Goal: Task Accomplishment & Management: Use online tool/utility

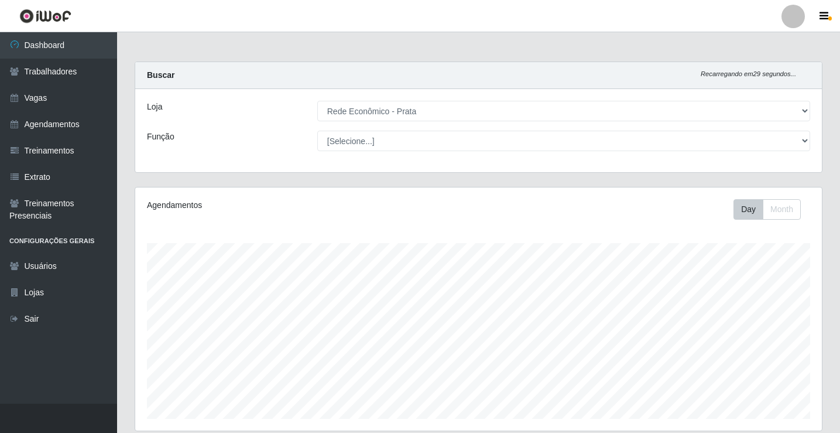
select select "192"
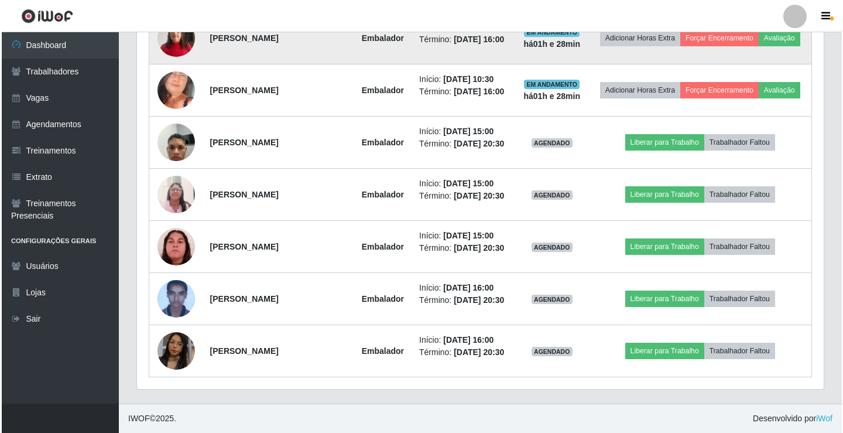
scroll to position [991, 0]
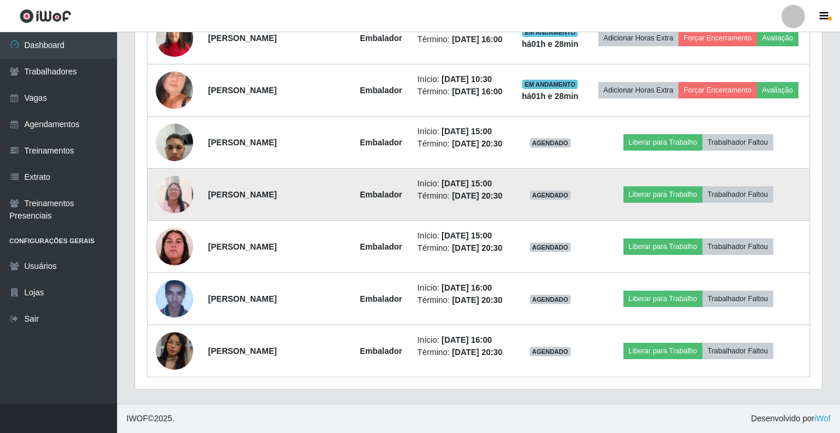
click at [175, 219] on img at bounding box center [174, 194] width 37 height 50
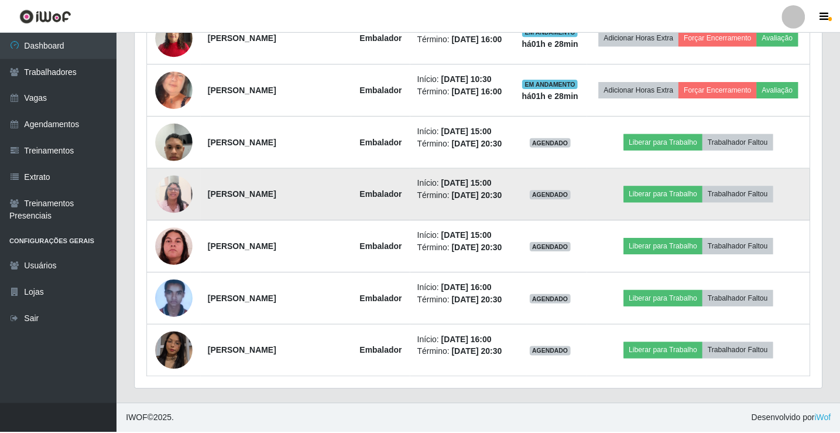
scroll to position [243, 681]
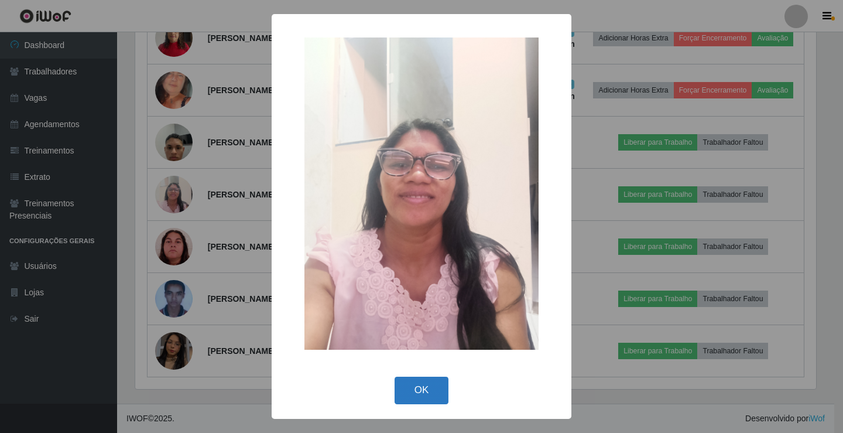
click at [419, 395] on button "OK" at bounding box center [422, 390] width 54 height 28
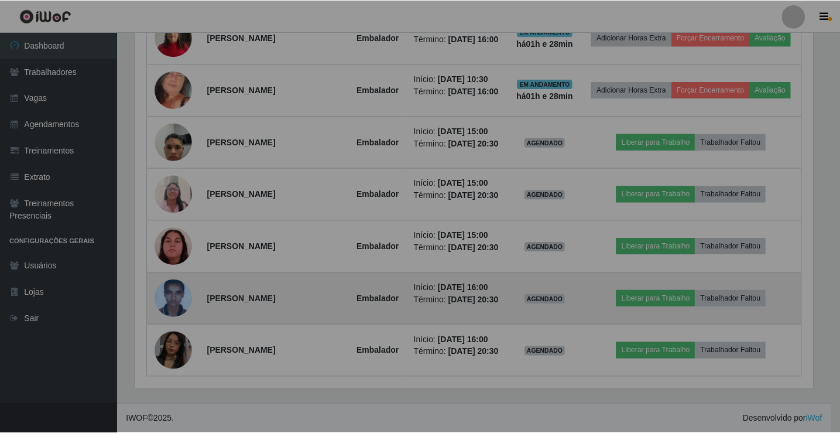
scroll to position [243, 687]
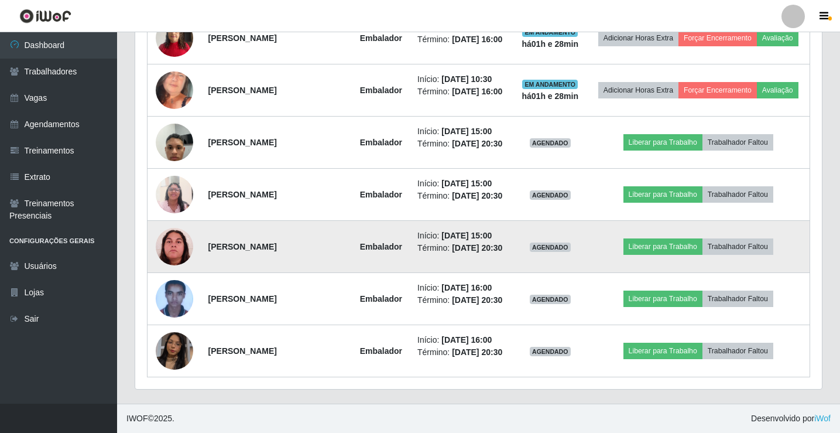
click at [171, 265] on img at bounding box center [174, 246] width 37 height 37
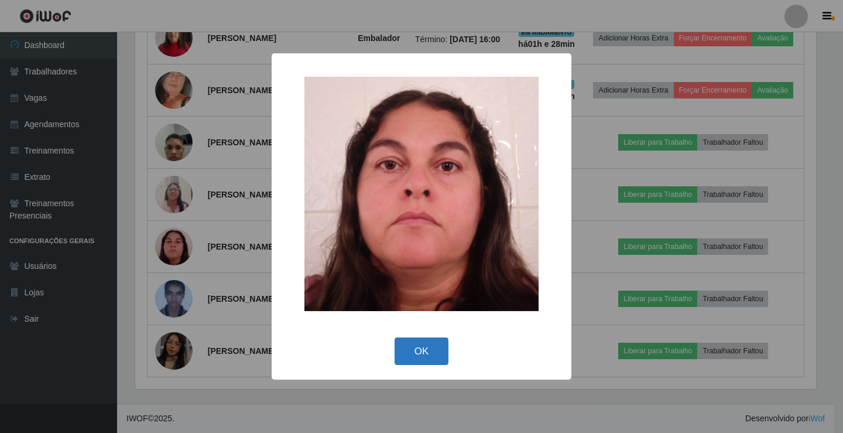
click at [414, 351] on button "OK" at bounding box center [422, 351] width 54 height 28
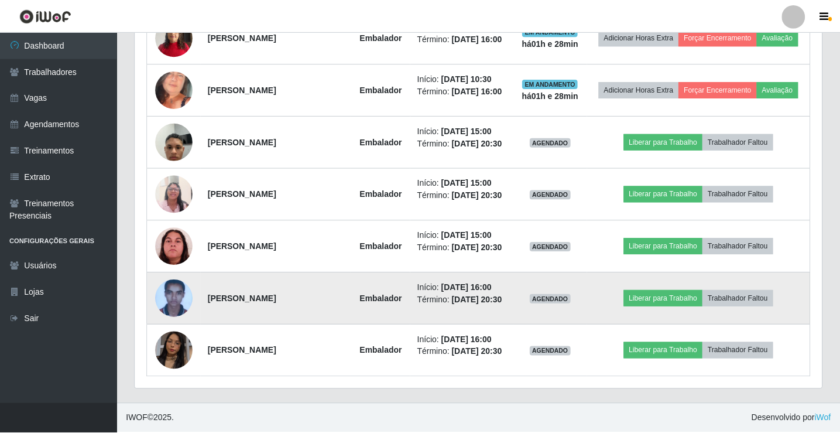
scroll to position [243, 687]
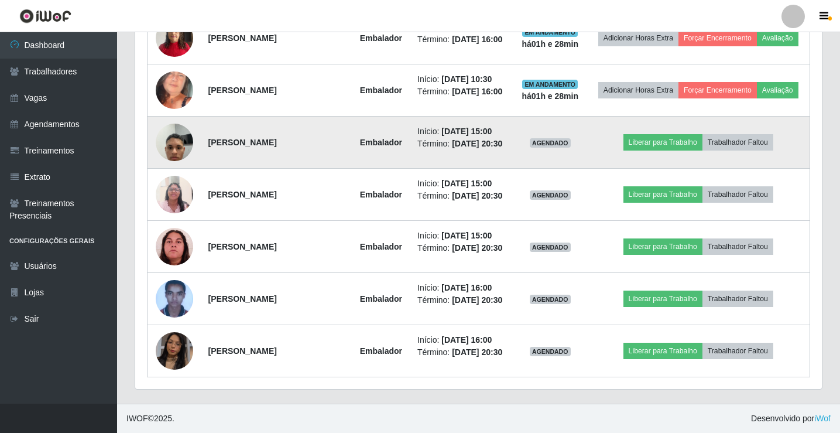
click at [178, 164] on img at bounding box center [174, 142] width 37 height 50
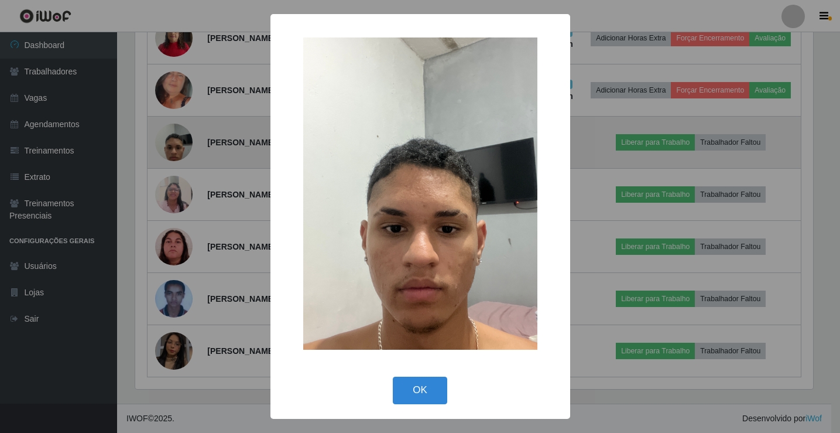
scroll to position [243, 681]
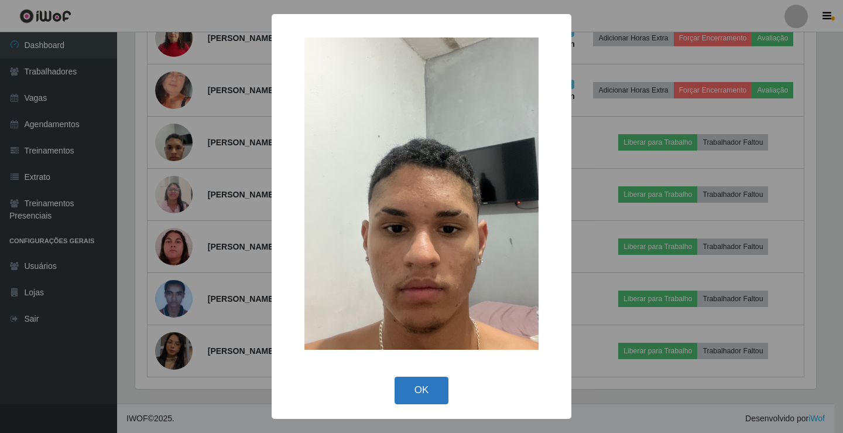
click at [414, 393] on button "OK" at bounding box center [422, 390] width 54 height 28
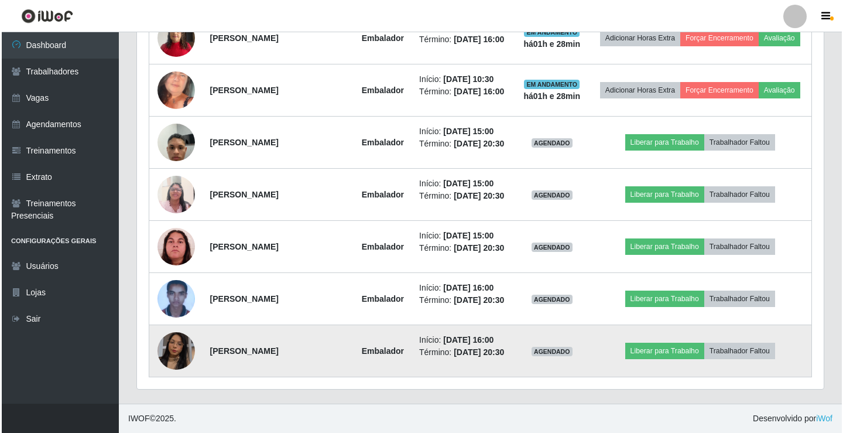
scroll to position [1050, 0]
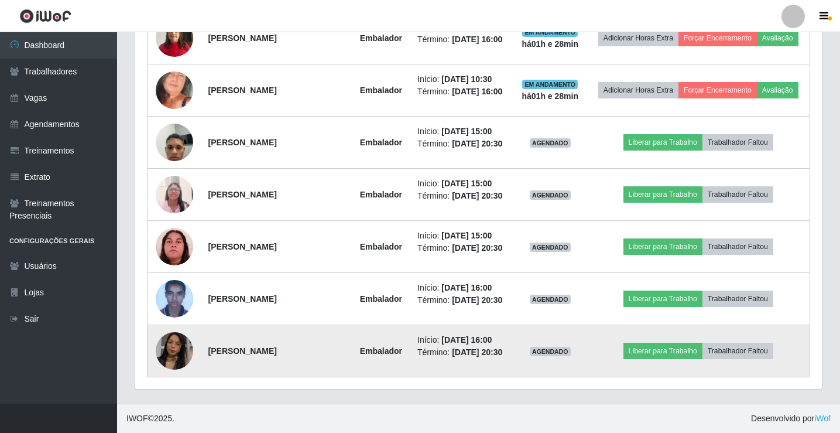
click at [167, 349] on img at bounding box center [174, 350] width 37 height 67
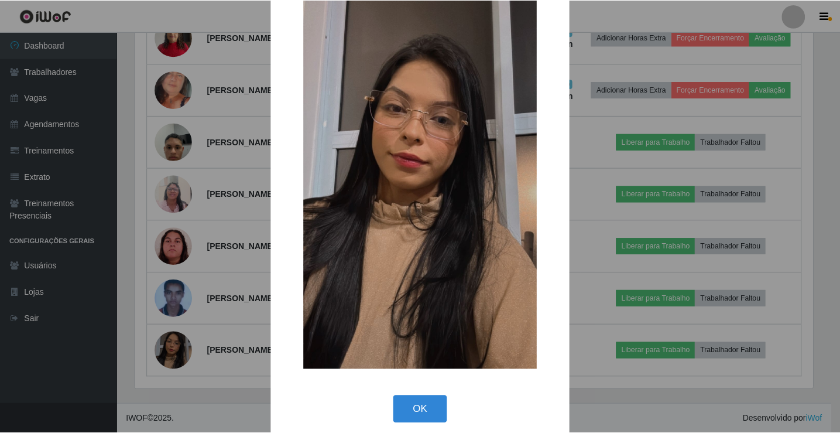
scroll to position [86, 0]
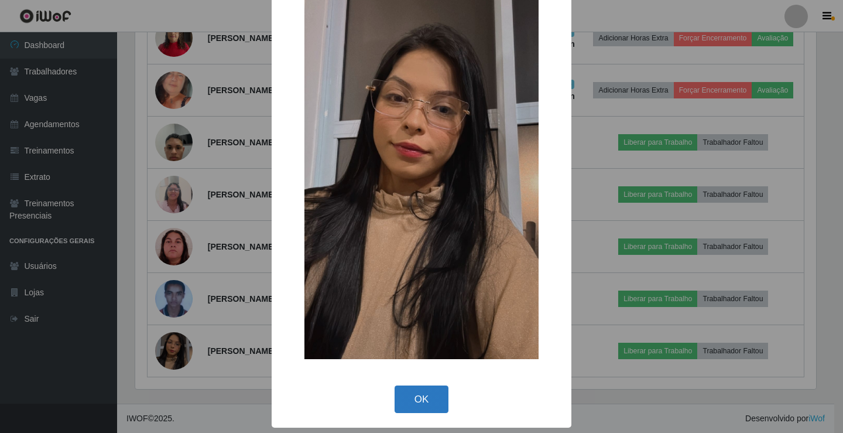
click at [406, 399] on button "OK" at bounding box center [422, 399] width 54 height 28
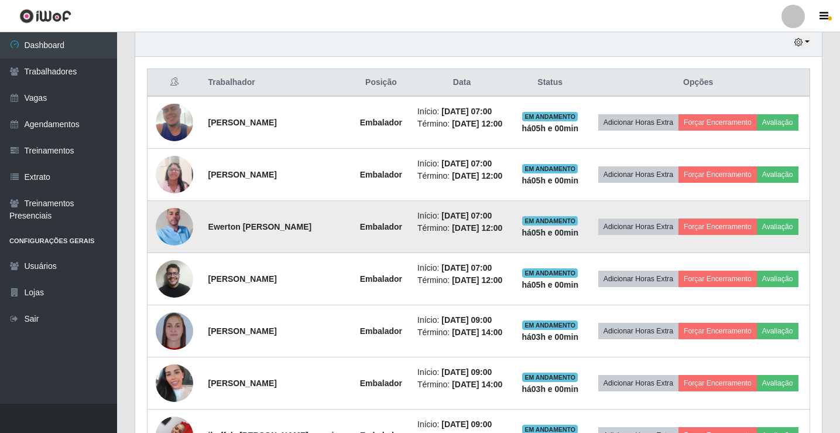
scroll to position [351, 0]
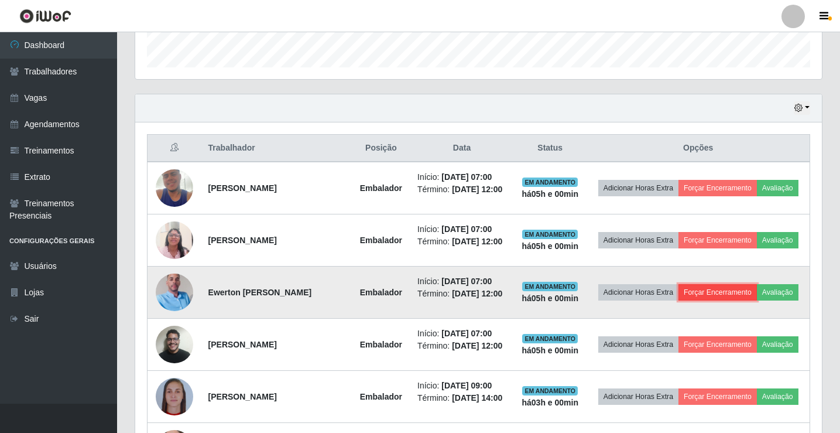
click at [741, 300] on button "Forçar Encerramento" at bounding box center [717, 292] width 78 height 16
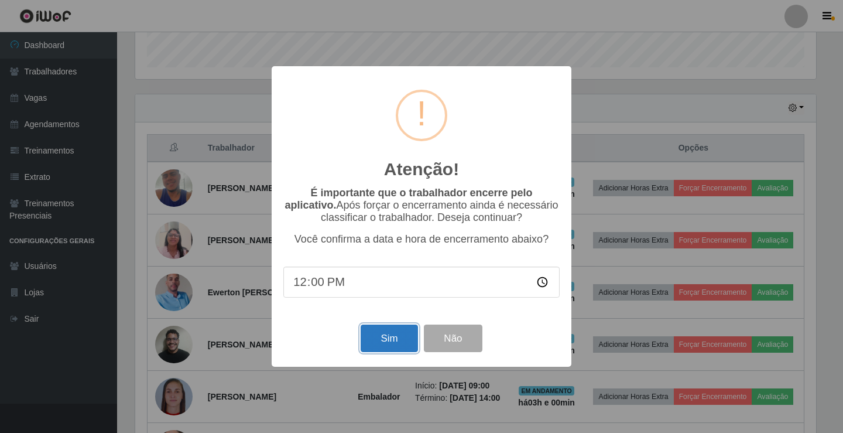
click at [395, 347] on button "Sim" at bounding box center [389, 338] width 57 height 28
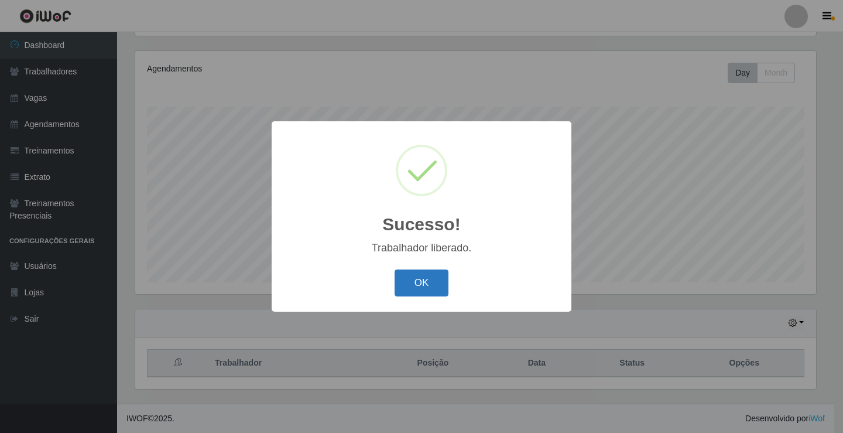
click at [426, 284] on button "OK" at bounding box center [422, 283] width 54 height 28
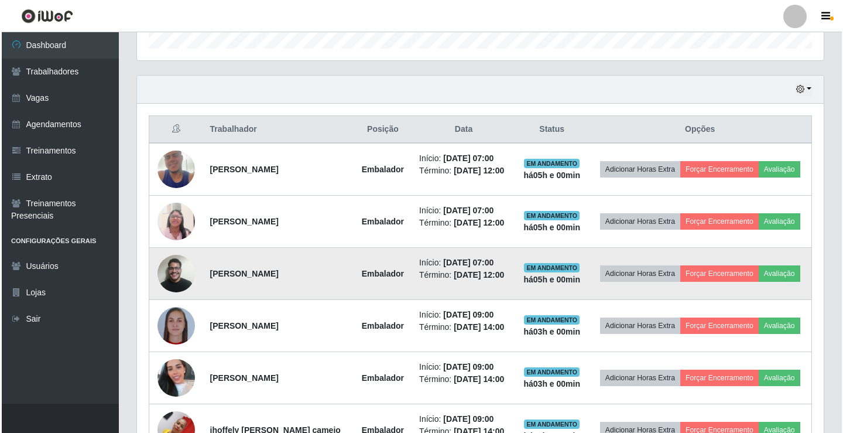
scroll to position [371, 0]
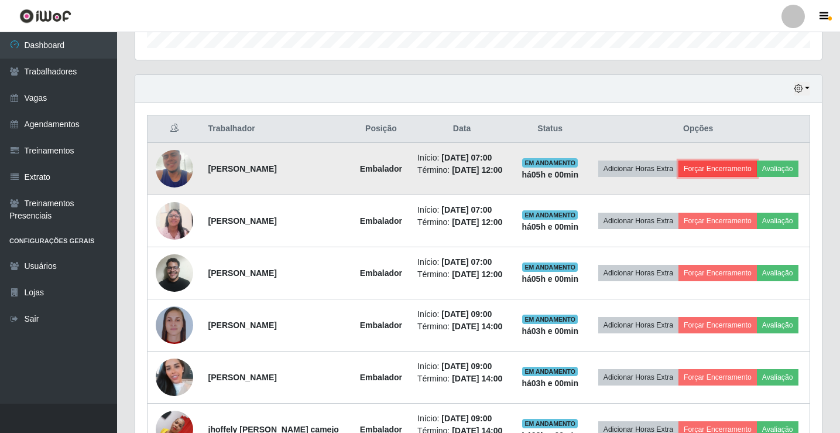
click at [708, 164] on button "Forçar Encerramento" at bounding box center [717, 168] width 78 height 16
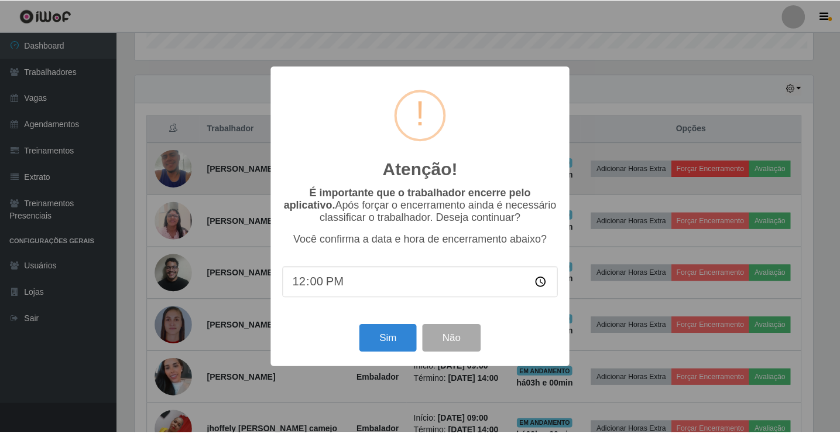
scroll to position [243, 681]
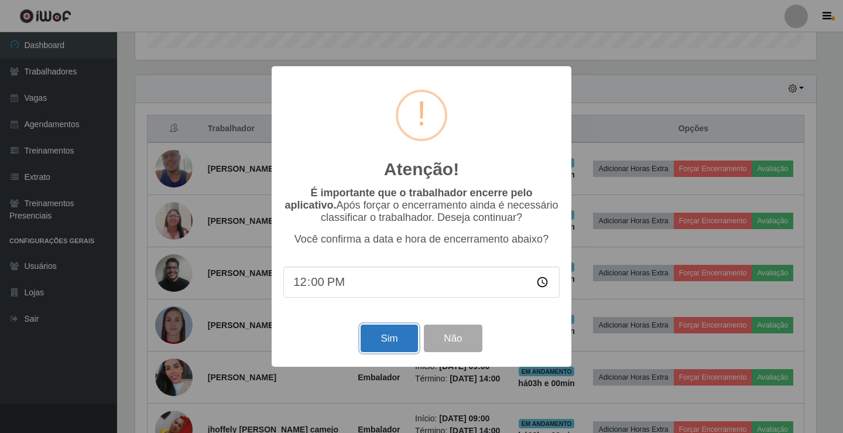
click at [393, 345] on button "Sim" at bounding box center [389, 338] width 57 height 28
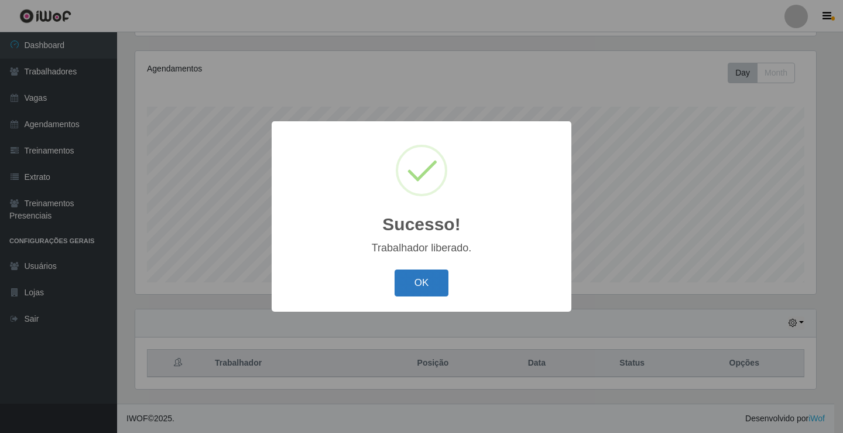
click at [427, 278] on button "OK" at bounding box center [422, 283] width 54 height 28
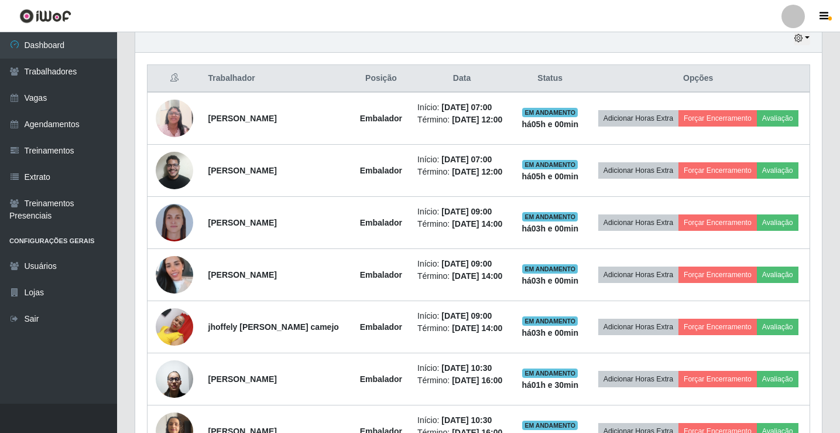
scroll to position [429, 0]
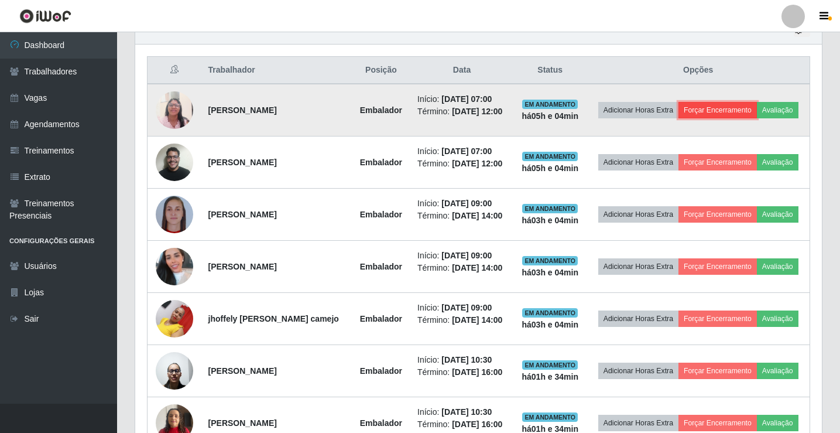
click at [726, 110] on button "Forçar Encerramento" at bounding box center [717, 110] width 78 height 16
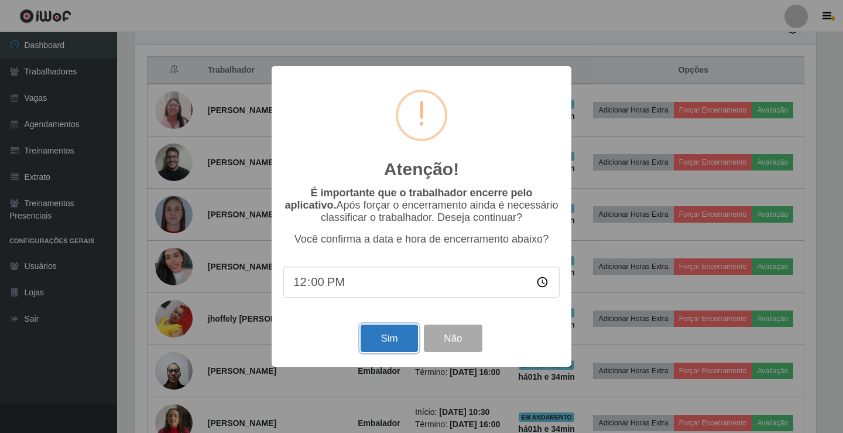
click at [399, 351] on button "Sim" at bounding box center [389, 338] width 57 height 28
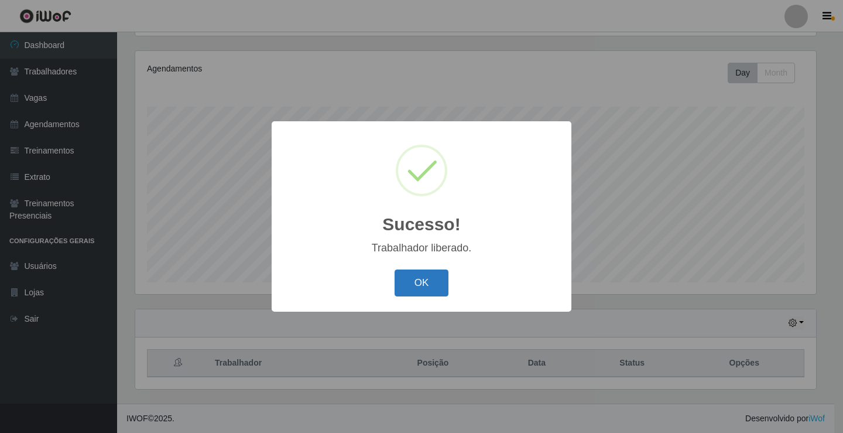
click at [411, 284] on button "OK" at bounding box center [422, 283] width 54 height 28
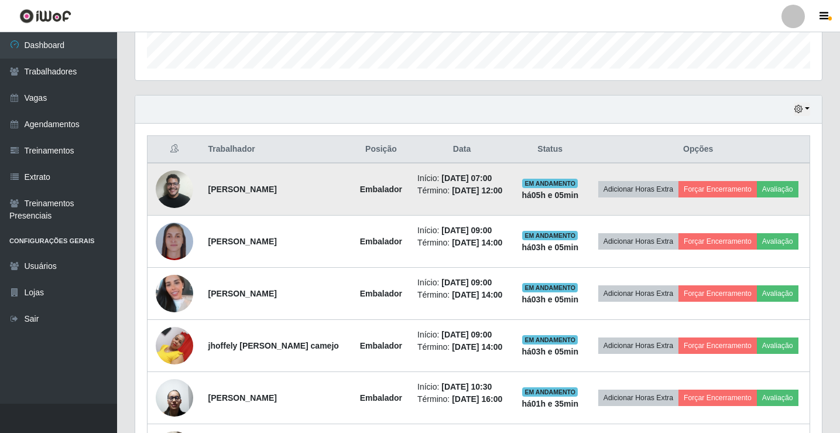
scroll to position [371, 0]
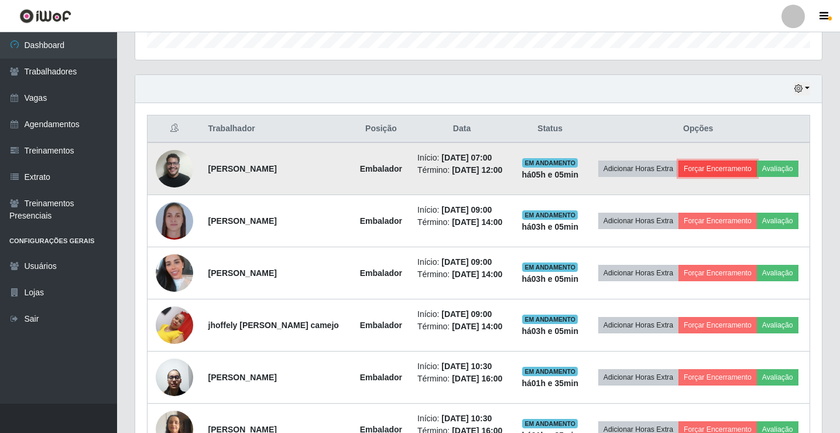
click at [708, 170] on button "Forçar Encerramento" at bounding box center [717, 168] width 78 height 16
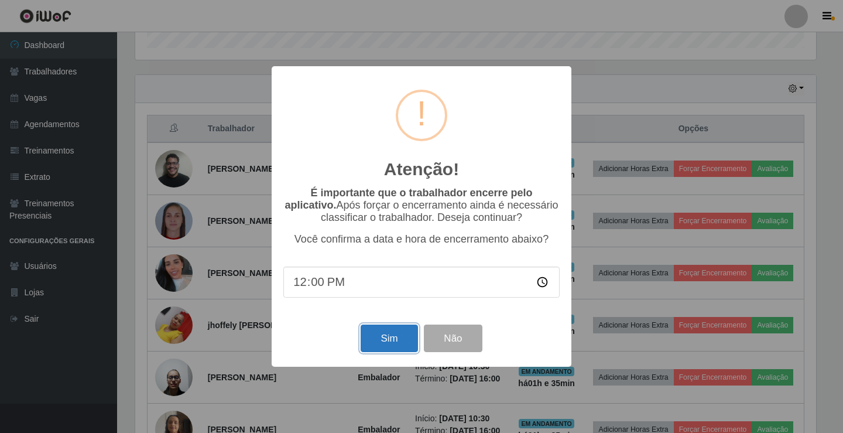
click at [379, 337] on button "Sim" at bounding box center [389, 338] width 57 height 28
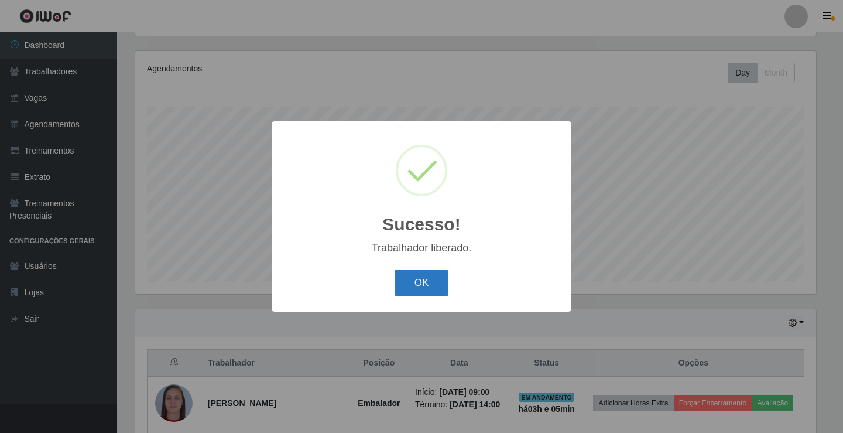
click at [426, 286] on button "OK" at bounding box center [422, 283] width 54 height 28
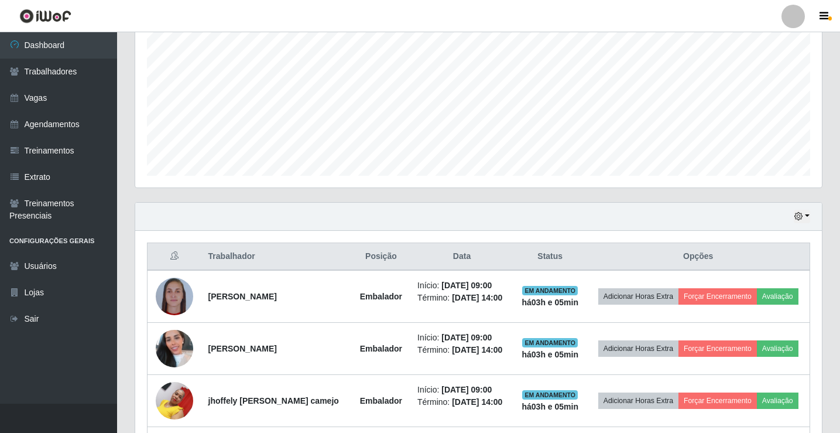
scroll to position [241, 0]
